Goal: Task Accomplishment & Management: Use online tool/utility

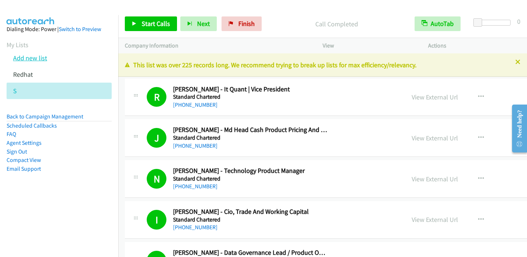
scroll to position [402, 0]
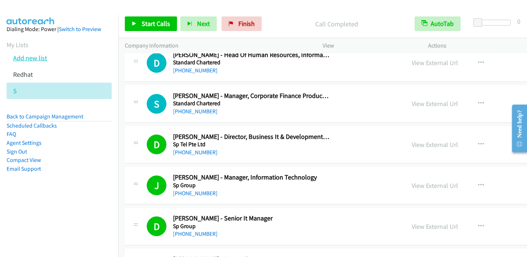
click at [41, 57] on link "Add new list" at bounding box center [30, 58] width 34 height 8
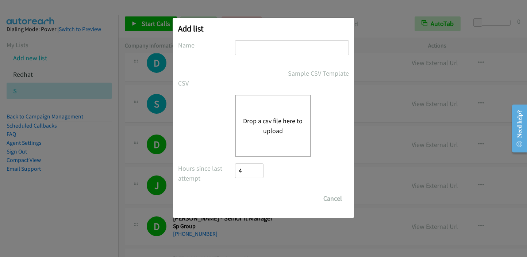
click at [250, 46] on input "text" at bounding box center [292, 47] width 114 height 15
type input "n"
click at [272, 116] on button "Drop a csv file here to upload" at bounding box center [273, 126] width 60 height 20
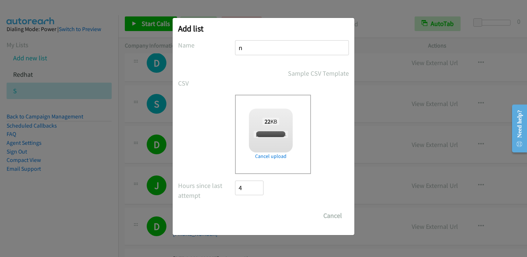
checkbox input "true"
click at [260, 217] on input "Save List" at bounding box center [254, 215] width 38 height 15
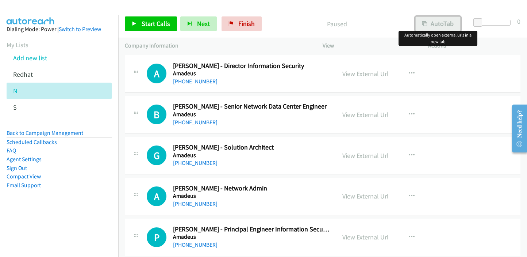
click at [439, 20] on button "AutoTab" at bounding box center [437, 23] width 45 height 15
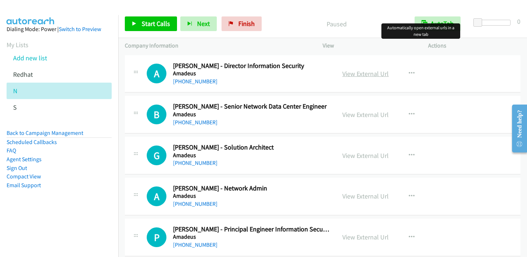
click at [360, 72] on link "View External Url" at bounding box center [365, 73] width 46 height 8
click at [146, 22] on span "Start Calls" at bounding box center [156, 23] width 28 height 8
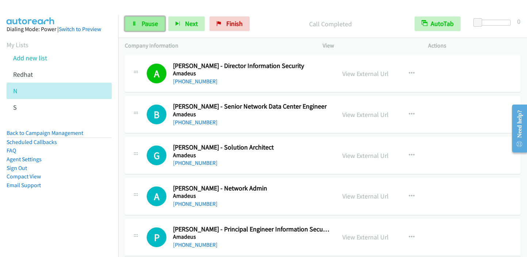
click at [143, 24] on span "Pause" at bounding box center [150, 23] width 16 height 8
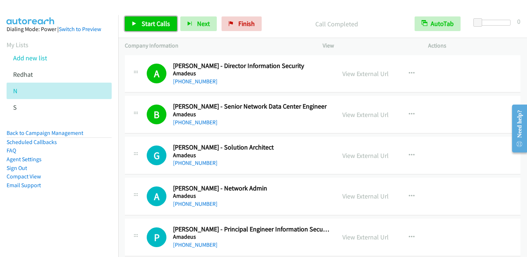
click at [152, 24] on span "Start Calls" at bounding box center [156, 23] width 28 height 8
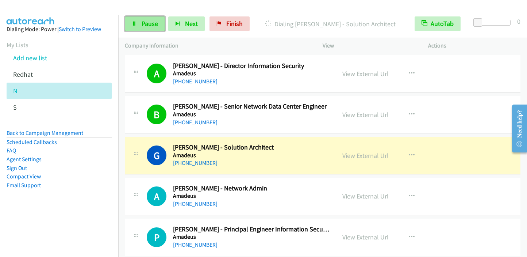
click at [146, 27] on span "Pause" at bounding box center [150, 23] width 16 height 8
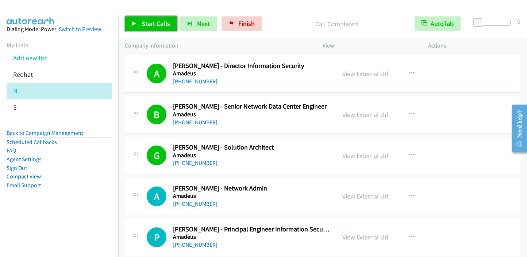
drag, startPoint x: 142, startPoint y: 25, endPoint x: 148, endPoint y: 25, distance: 5.8
click at [142, 25] on span "Start Calls" at bounding box center [156, 23] width 28 height 8
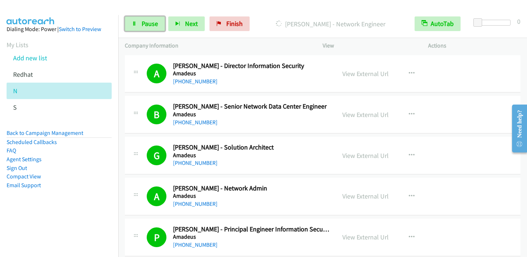
drag, startPoint x: 147, startPoint y: 25, endPoint x: 165, endPoint y: 23, distance: 18.7
click at [147, 25] on span "Pause" at bounding box center [150, 23] width 16 height 8
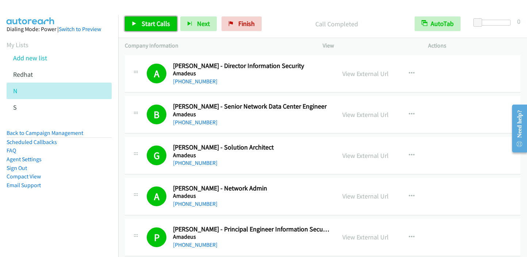
click at [139, 27] on link "Start Calls" at bounding box center [151, 23] width 52 height 15
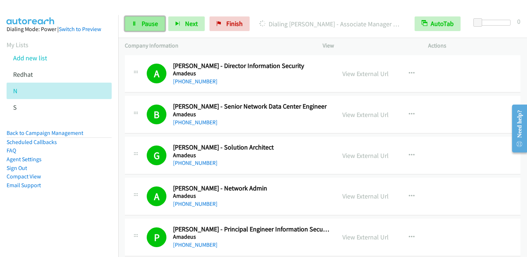
click at [146, 24] on span "Pause" at bounding box center [150, 23] width 16 height 8
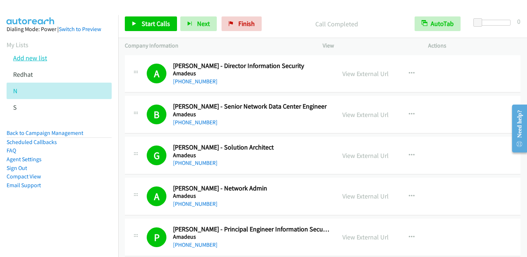
click at [32, 56] on link "Add new list" at bounding box center [30, 58] width 34 height 8
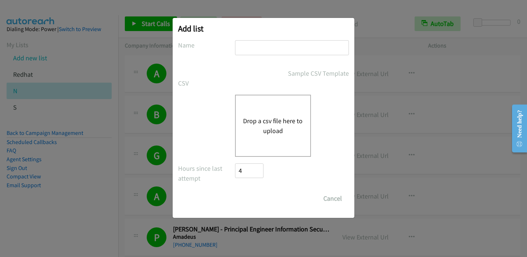
click at [257, 49] on input "text" at bounding box center [292, 47] width 114 height 15
type input "c"
click at [258, 109] on div "Drop a csv file here to upload" at bounding box center [273, 126] width 76 height 62
click at [258, 123] on button "Drop a csv file here to upload" at bounding box center [273, 126] width 60 height 20
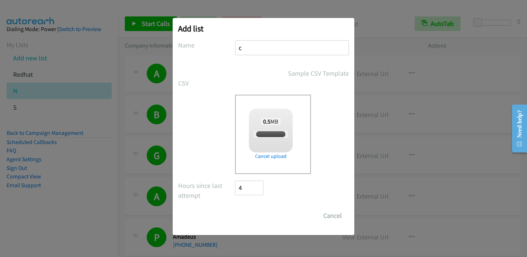
checkbox input "true"
click at [255, 215] on input "Save List" at bounding box center [254, 215] width 38 height 15
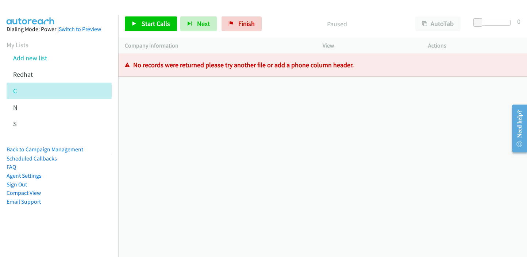
click at [463, 160] on div "[PHONE_NUMBER] Call failed - Please reload the list and try again The Callbar F…" at bounding box center [322, 154] width 409 height 203
click at [78, 206] on li "Email Support" at bounding box center [59, 201] width 105 height 9
click at [73, 149] on link "Back to Campaign Management" at bounding box center [45, 149] width 77 height 7
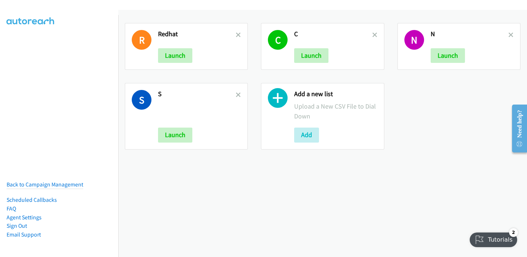
click at [275, 99] on icon at bounding box center [278, 100] width 20 height 20
click at [299, 135] on button "Add" at bounding box center [306, 134] width 25 height 15
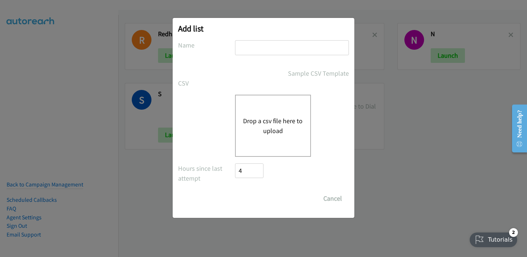
click at [263, 46] on input "text" at bounding box center [292, 47] width 114 height 15
type input "cisco"
click at [271, 118] on button "Drop a csv file here to upload" at bounding box center [273, 126] width 60 height 20
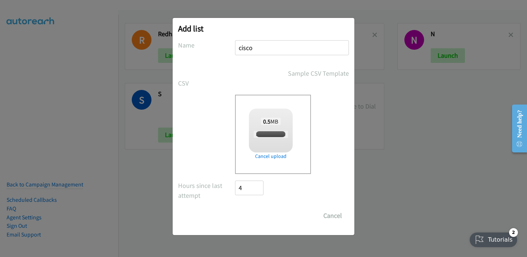
checkbox input "true"
click at [261, 218] on input "Save List" at bounding box center [254, 215] width 38 height 15
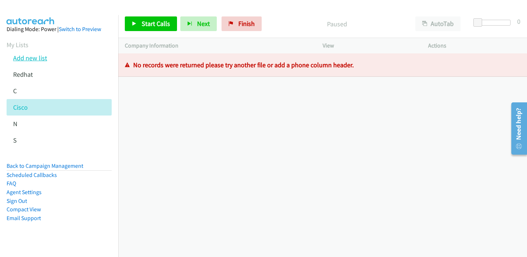
click at [39, 57] on link "Add new list" at bounding box center [30, 58] width 34 height 8
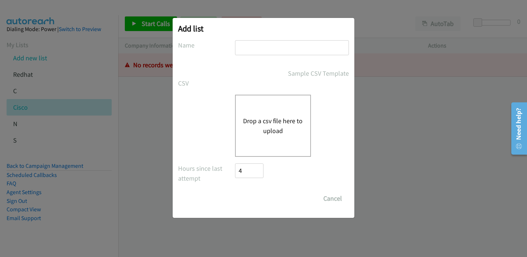
click at [274, 47] on input "text" at bounding box center [292, 47] width 114 height 15
type input "c"
click at [258, 118] on button "Drop a csv file here to upload" at bounding box center [273, 126] width 60 height 20
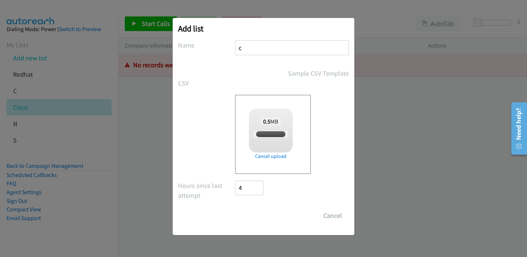
checkbox input "true"
click at [260, 213] on input "Save List" at bounding box center [254, 215] width 38 height 15
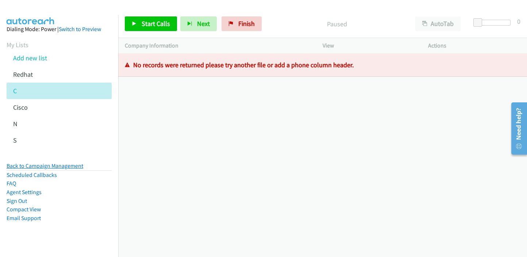
click at [43, 168] on link "Back to Campaign Management" at bounding box center [45, 165] width 77 height 7
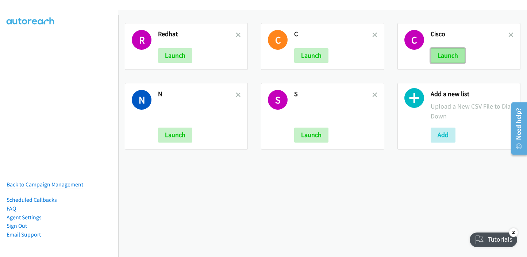
click at [445, 58] on button "Launch" at bounding box center [448, 55] width 34 height 15
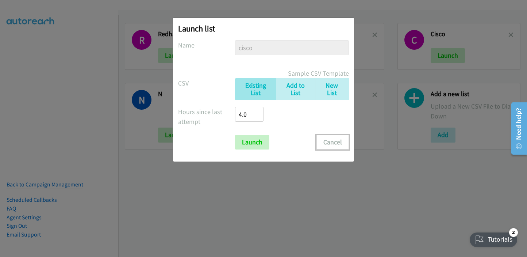
drag, startPoint x: 337, startPoint y: 140, endPoint x: 373, endPoint y: 140, distance: 36.1
click at [337, 140] on button "Cancel" at bounding box center [333, 142] width 32 height 15
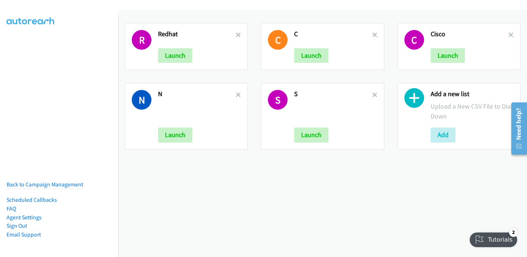
click at [407, 95] on icon at bounding box center [415, 100] width 20 height 20
click at [442, 139] on button "Add" at bounding box center [443, 134] width 25 height 15
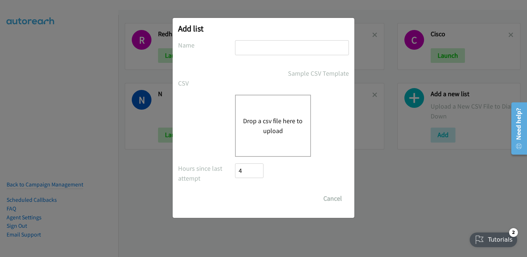
click at [287, 47] on input "text" at bounding box center [292, 47] width 114 height 15
type input "cisco"
click at [273, 123] on button "Drop a csv file here to upload" at bounding box center [273, 126] width 60 height 20
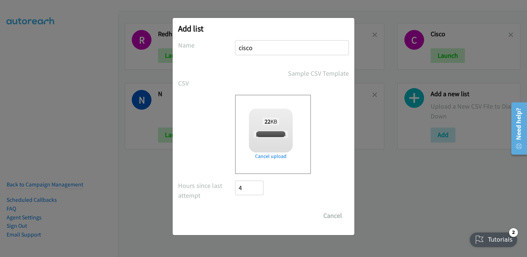
checkbox input "true"
click at [251, 211] on input "Save List" at bounding box center [254, 215] width 38 height 15
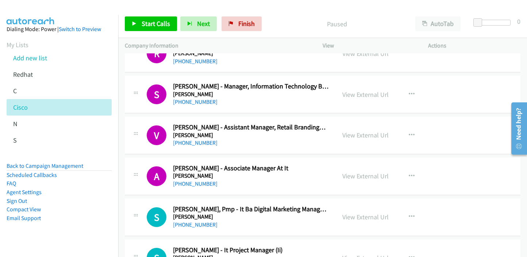
scroll to position [511, 0]
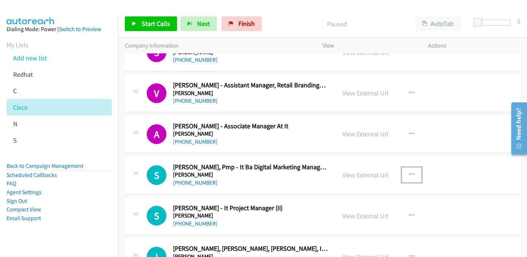
click at [411, 174] on icon "button" at bounding box center [412, 175] width 6 height 6
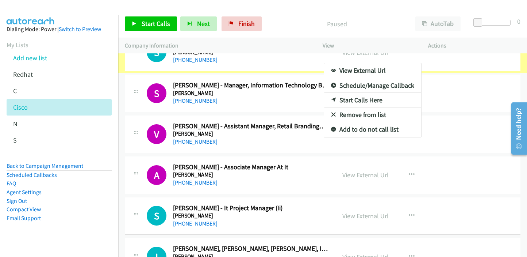
scroll to position [537, 0]
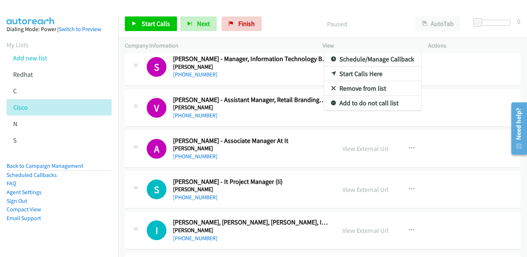
click at [441, 25] on div at bounding box center [263, 128] width 527 height 257
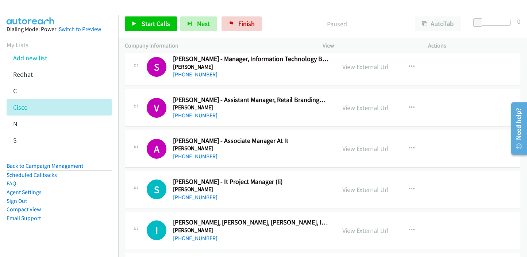
click at [382, 23] on p "Paused" at bounding box center [337, 24] width 131 height 10
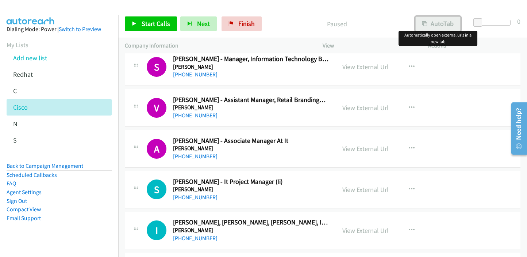
click at [431, 22] on button "AutoTab" at bounding box center [437, 23] width 45 height 15
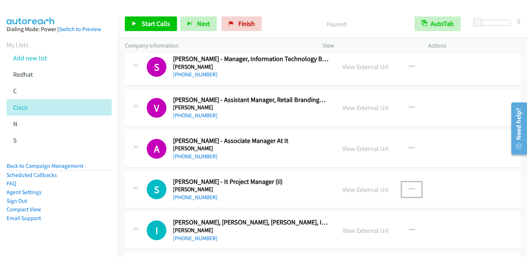
click at [409, 187] on icon "button" at bounding box center [412, 189] width 6 height 6
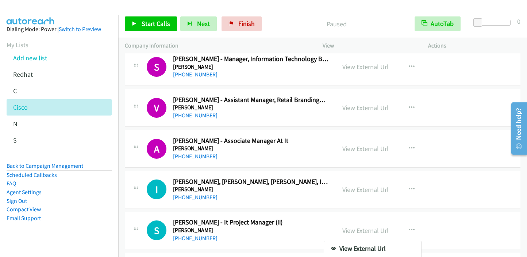
click at [156, 22] on div at bounding box center [263, 128] width 527 height 257
click at [135, 23] on icon at bounding box center [134, 24] width 5 height 5
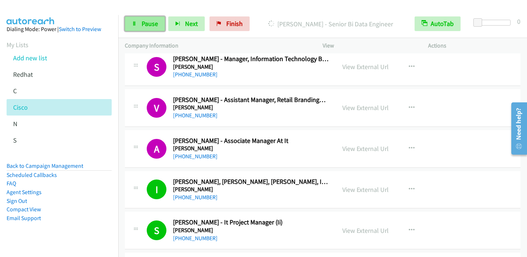
click at [148, 27] on link "Pause" at bounding box center [145, 23] width 40 height 15
